Goal: Information Seeking & Learning: Learn about a topic

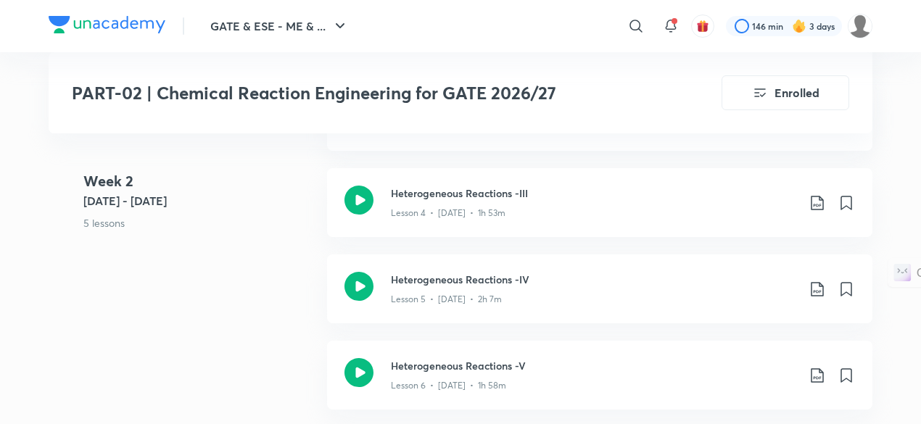
scroll to position [1188, 0]
click at [509, 206] on div "Lesson 4 • [DATE] • 1h 53m" at bounding box center [594, 209] width 406 height 19
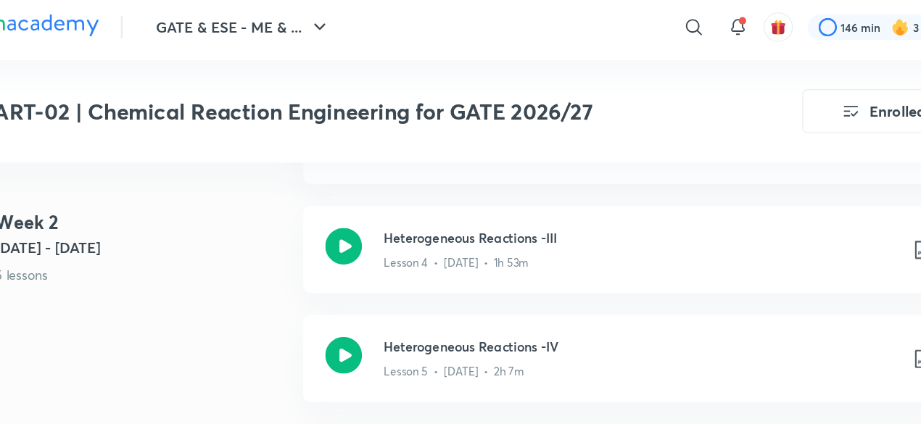
scroll to position [1188, 0]
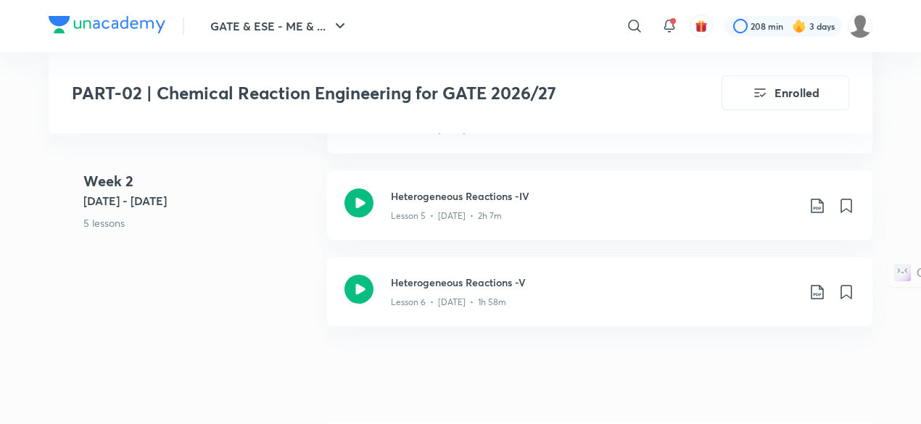
scroll to position [1125, 0]
